Goal: Transaction & Acquisition: Purchase product/service

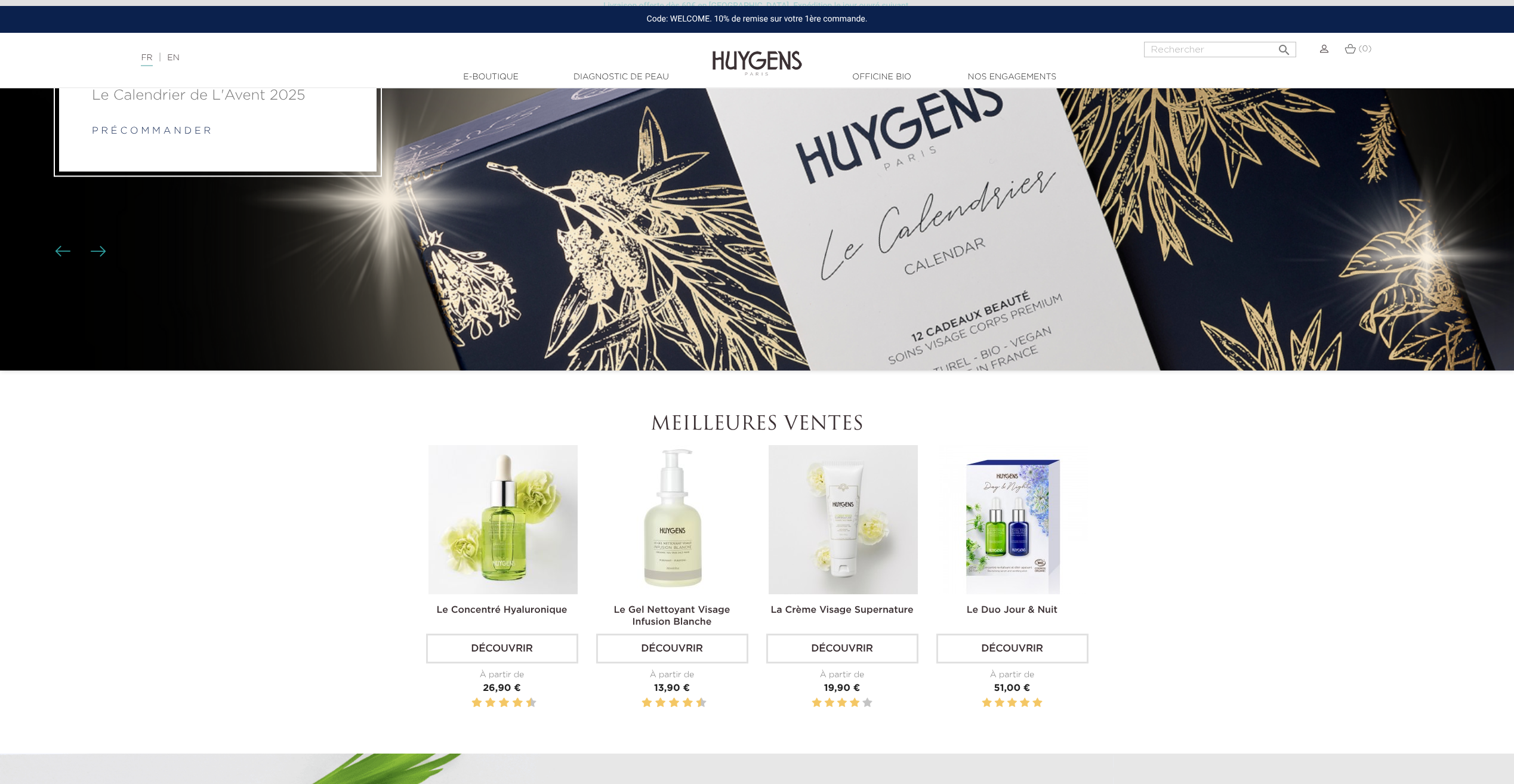
click at [517, 542] on img at bounding box center [503, 519] width 149 height 149
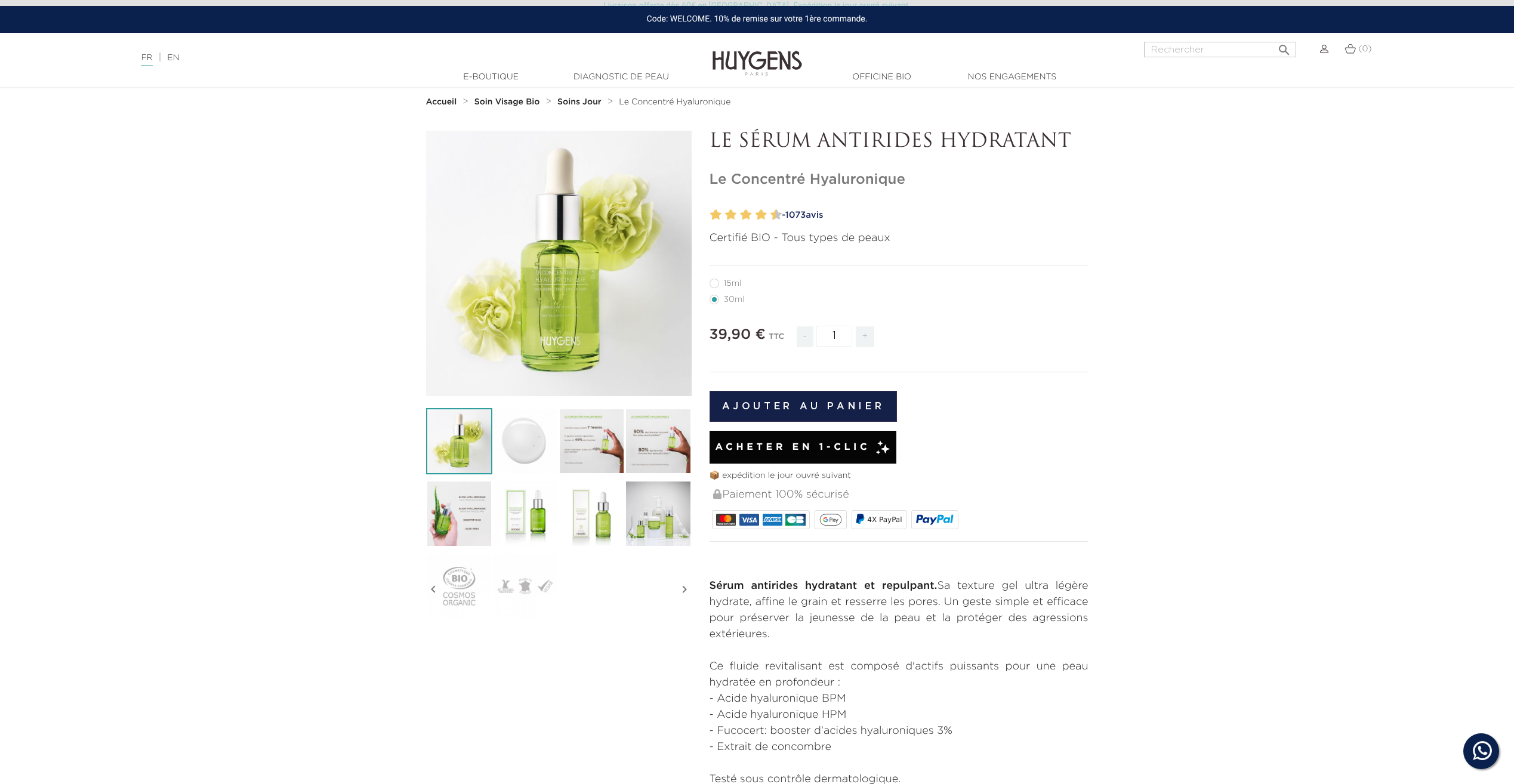
scroll to position [30, 0]
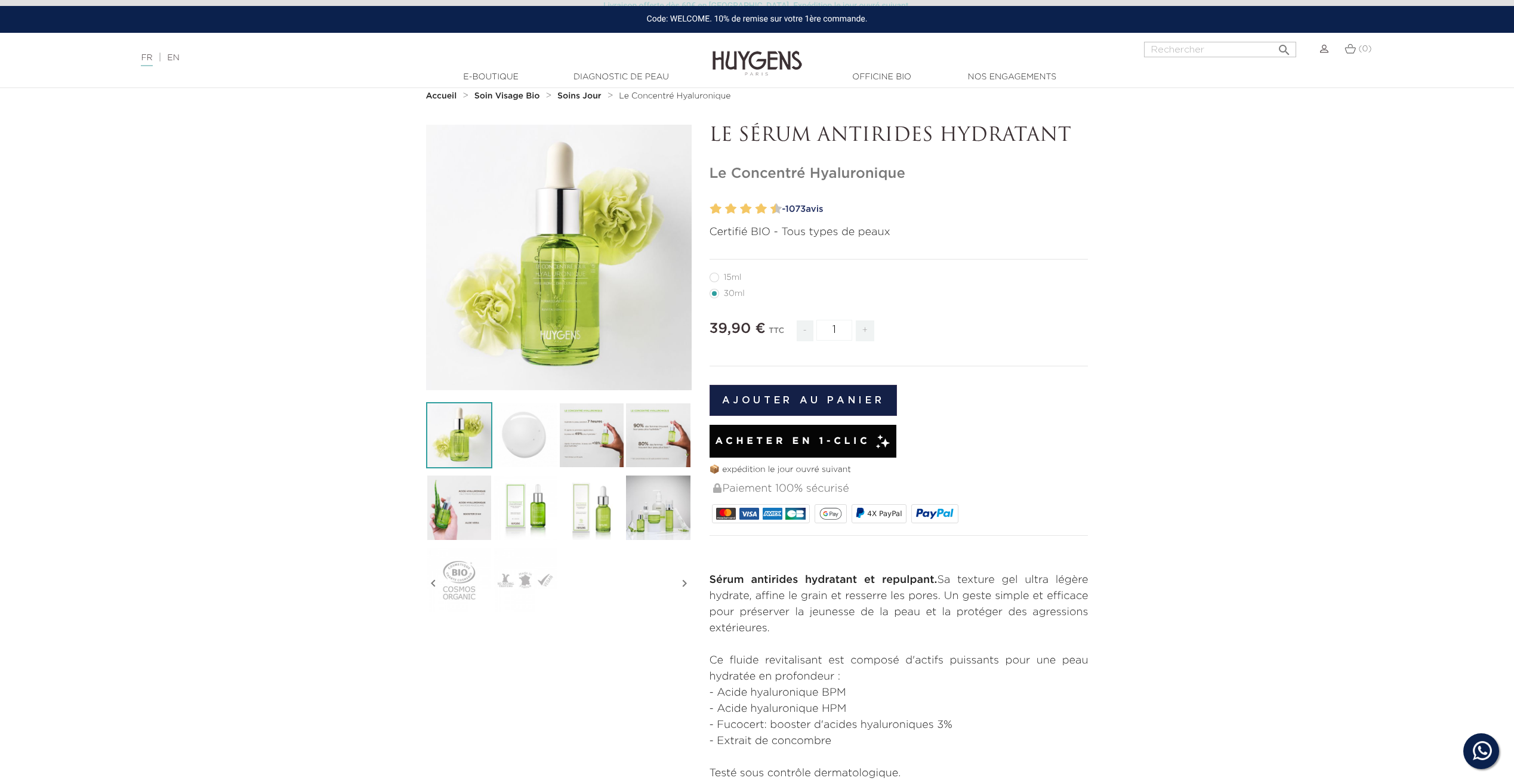
click at [783, 604] on p "Sérum antirides hydratant et repulpant. Sa texture gel ultra légère hydrate, af…" at bounding box center [898, 604] width 379 height 64
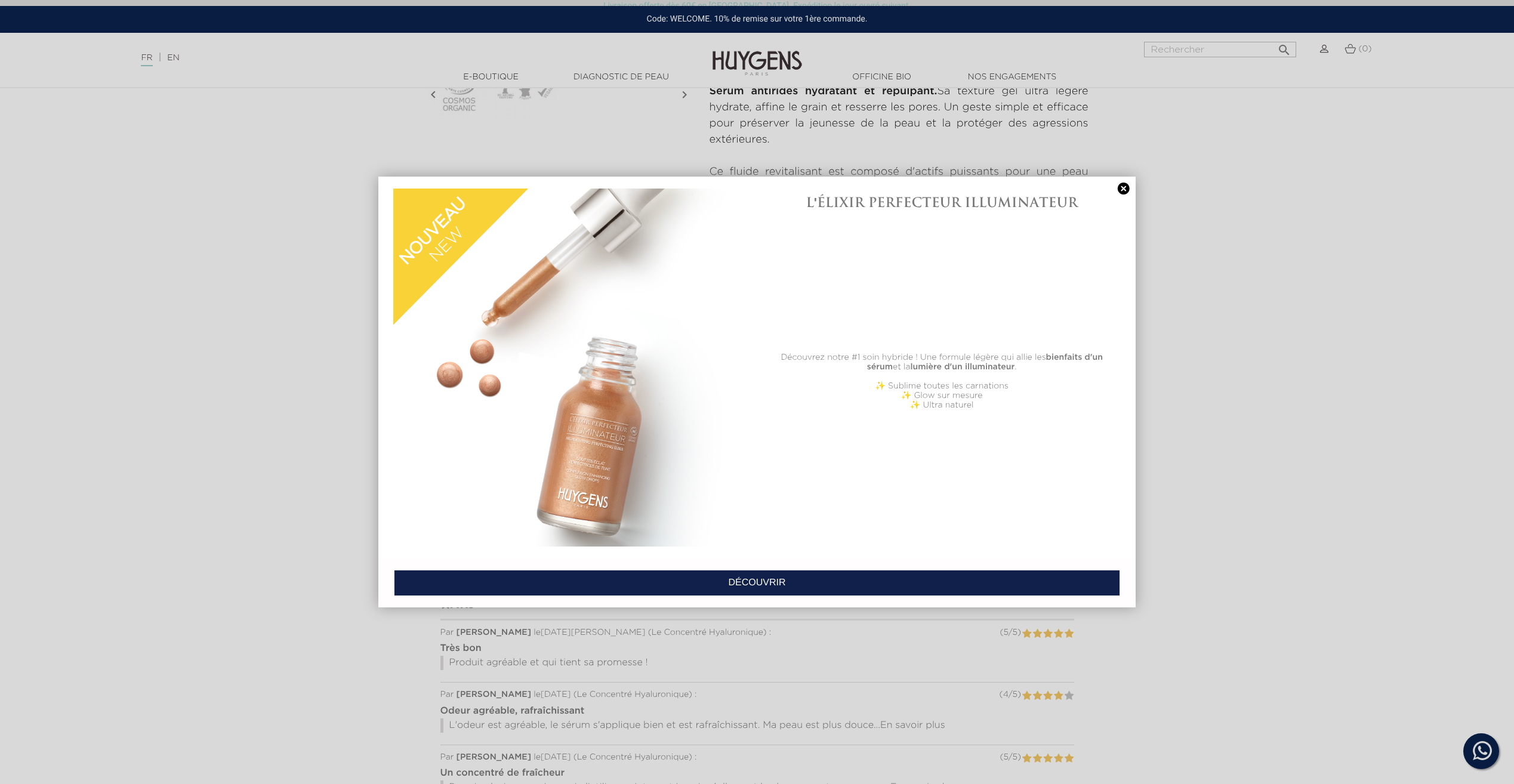
scroll to position [521, 0]
click at [1121, 191] on link at bounding box center [1123, 189] width 16 height 13
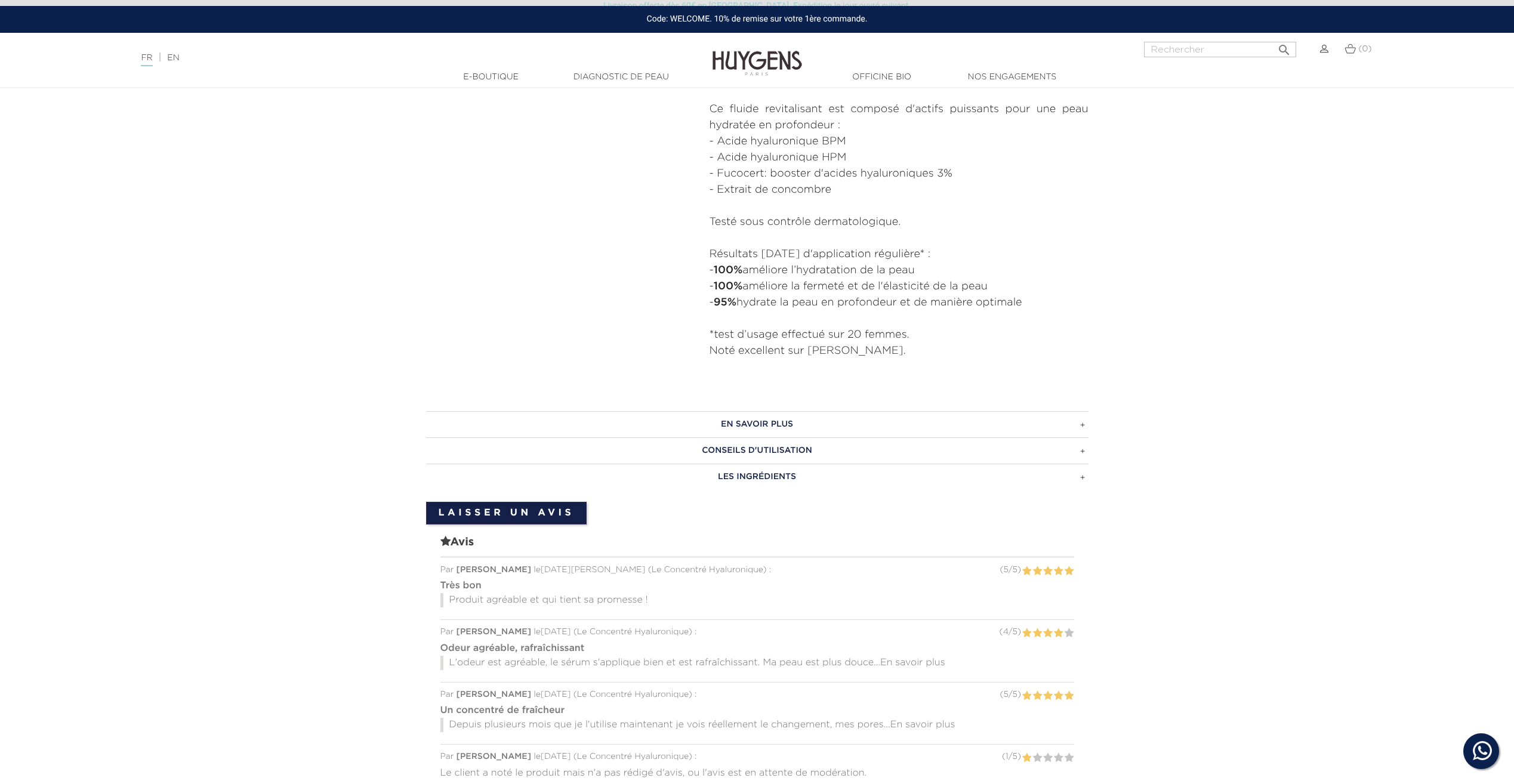
scroll to position [584, 0]
click at [799, 416] on h3 "EN SAVOIR PLUS" at bounding box center [757, 421] width 662 height 26
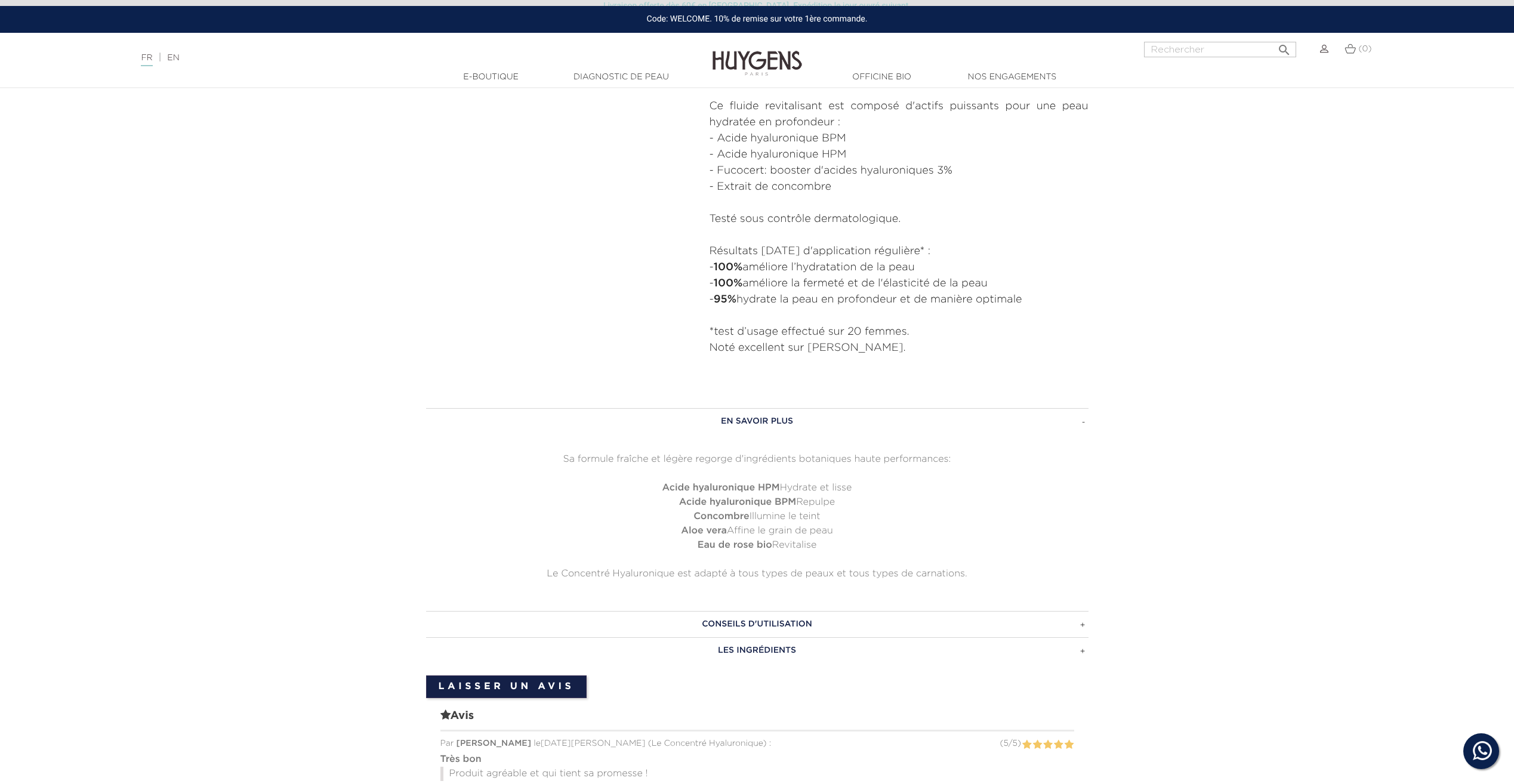
click at [789, 624] on h3 "CONSEILS D'UTILISATION" at bounding box center [757, 624] width 662 height 26
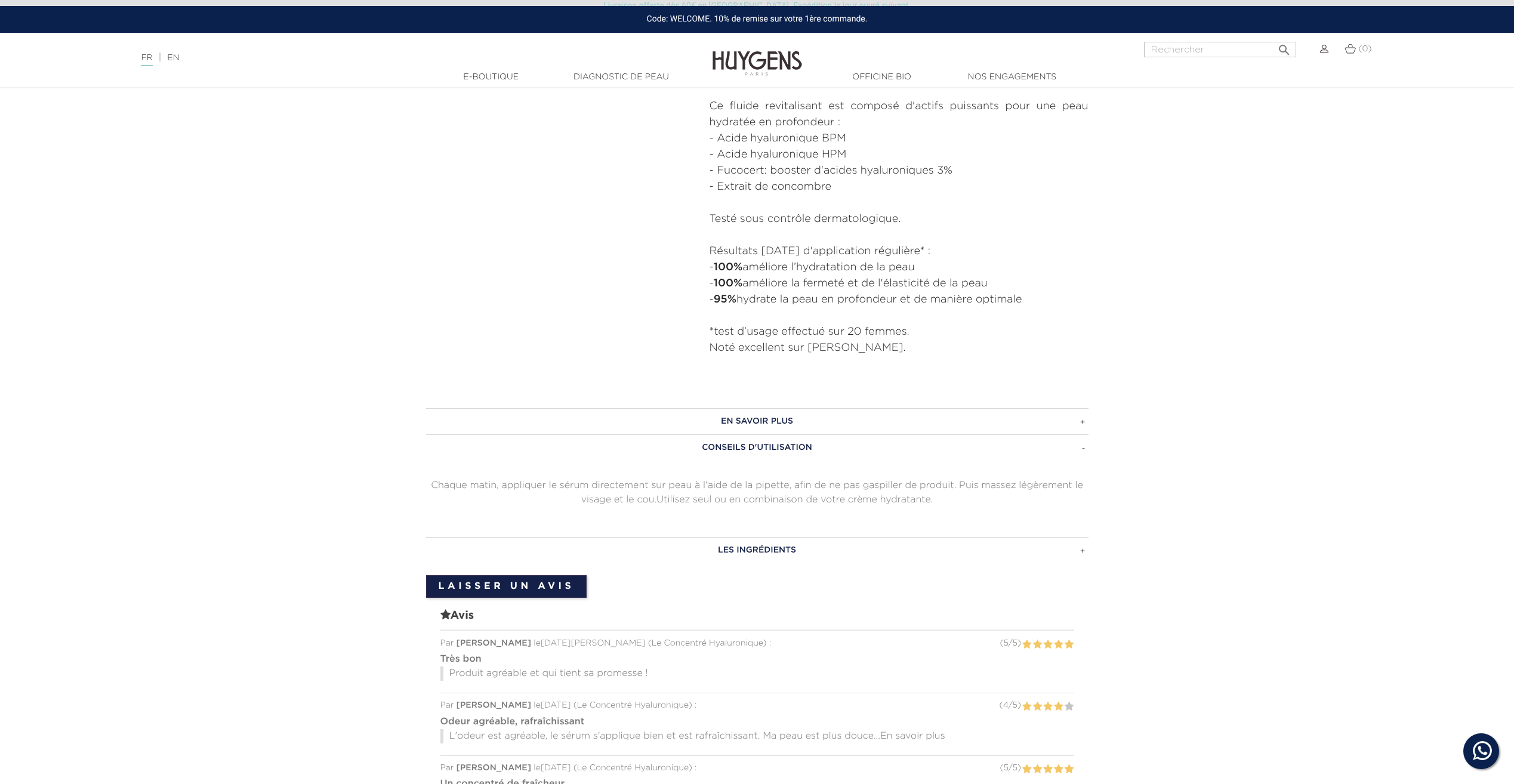
click at [760, 553] on h3 "LES INGRÉDIENTS" at bounding box center [757, 550] width 662 height 26
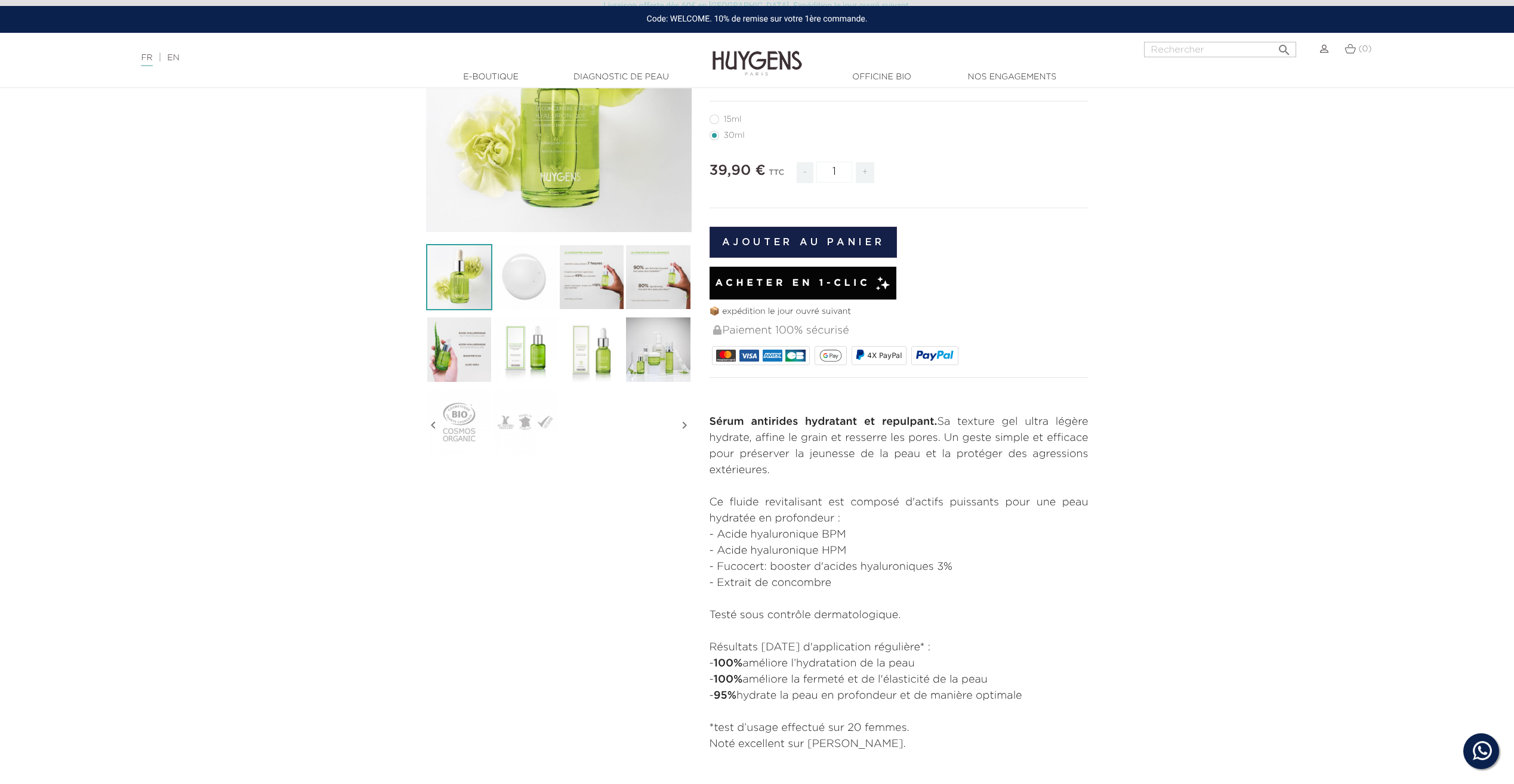
scroll to position [0, 0]
